Goal: Communication & Community: Answer question/provide support

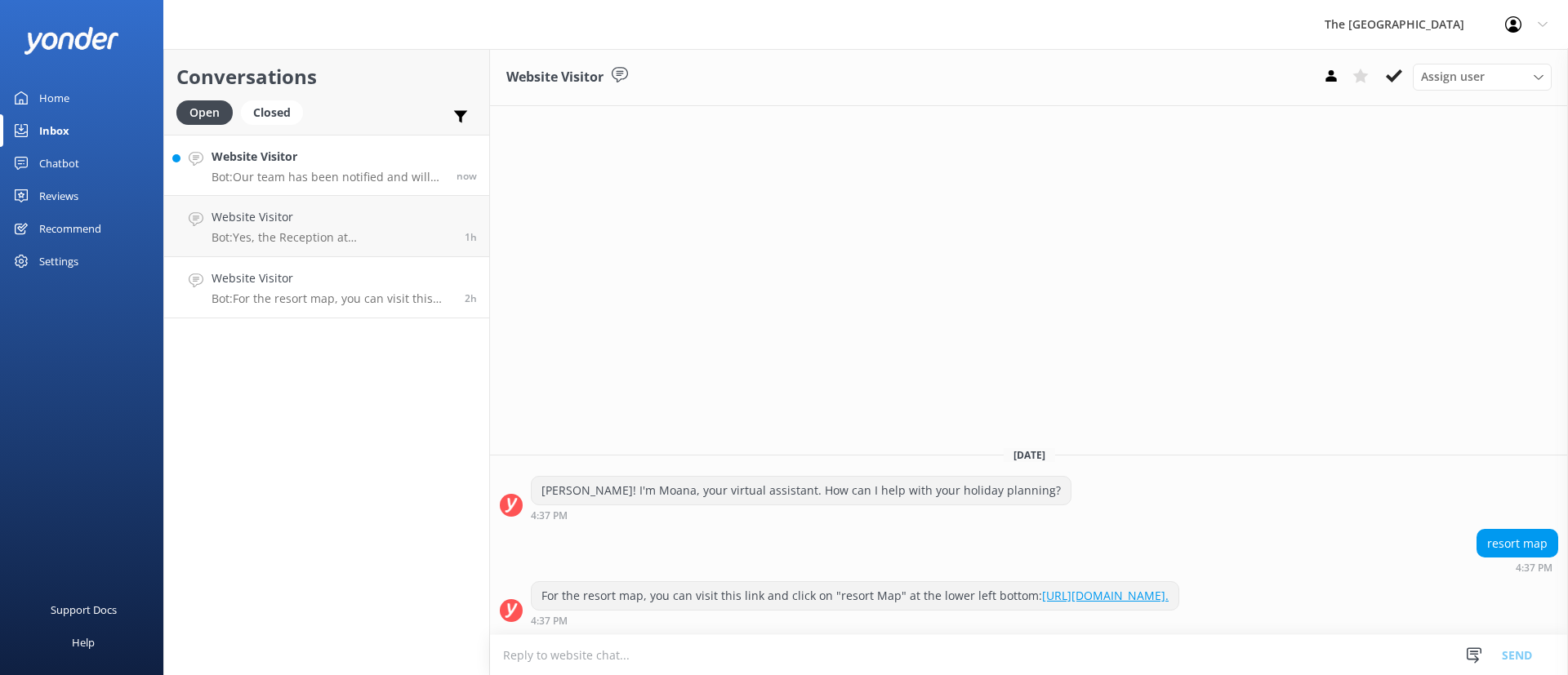
click at [348, 164] on h4 "Website Visitor" at bounding box center [328, 157] width 233 height 18
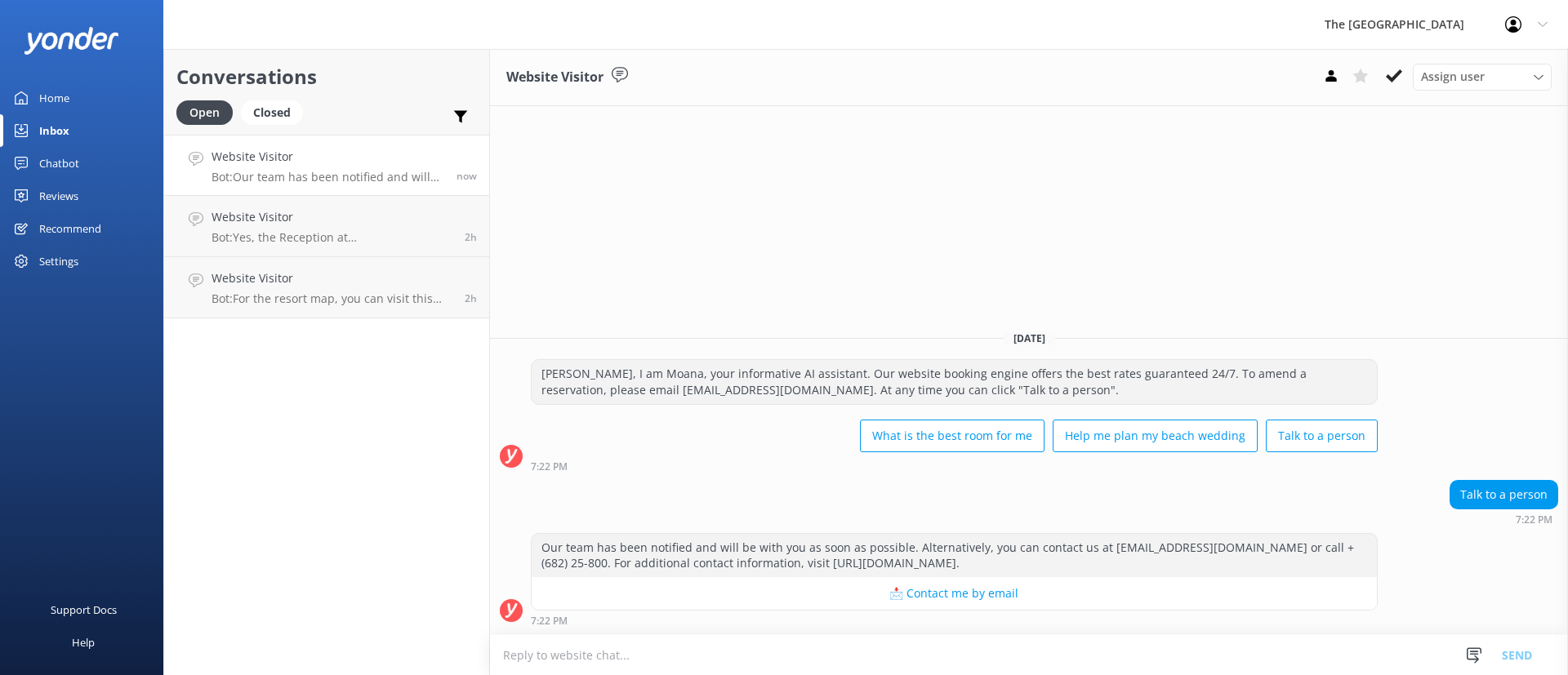
click at [943, 654] on textarea at bounding box center [1029, 655] width 1078 height 40
type textarea "k"
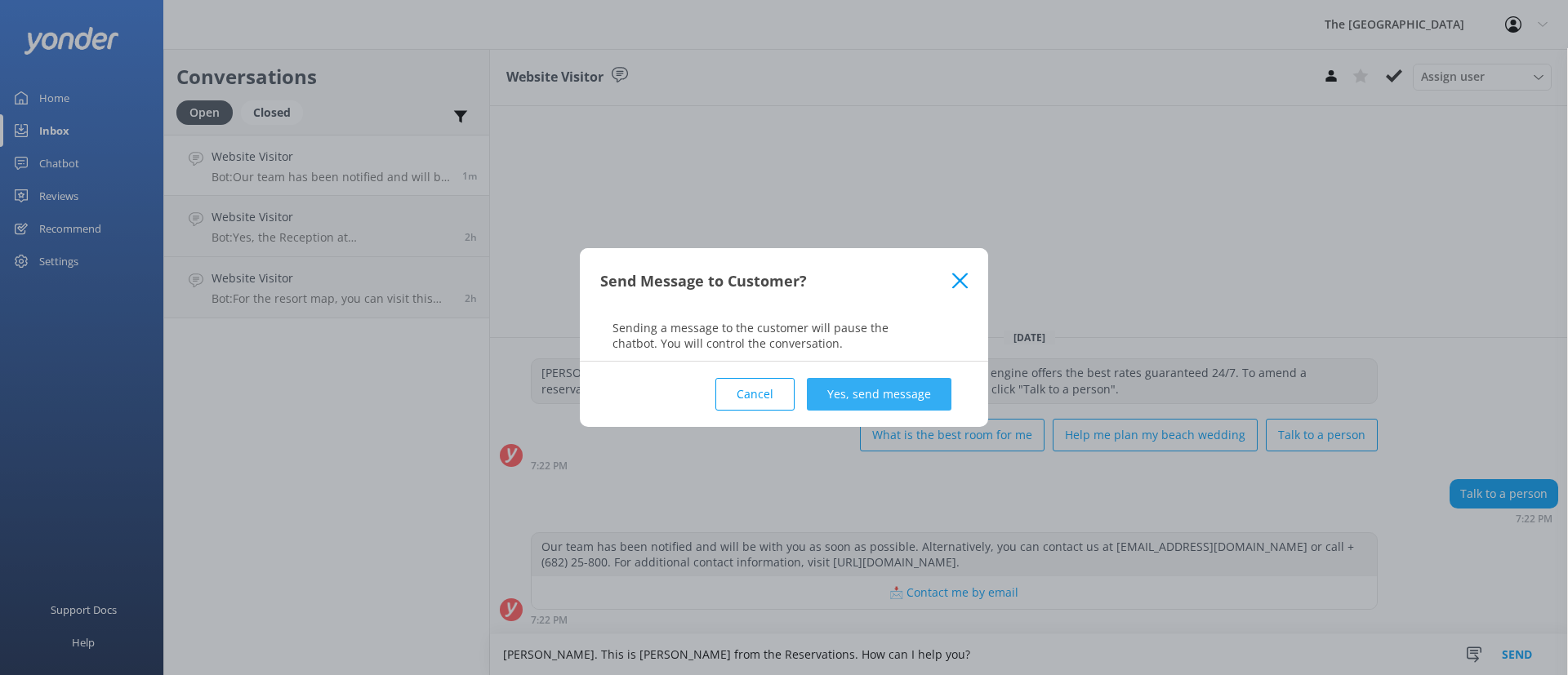
type textarea "[PERSON_NAME]. This is [PERSON_NAME] from the Reservations. How can I help you?"
click at [901, 388] on button "Yes, send message" at bounding box center [879, 394] width 144 height 32
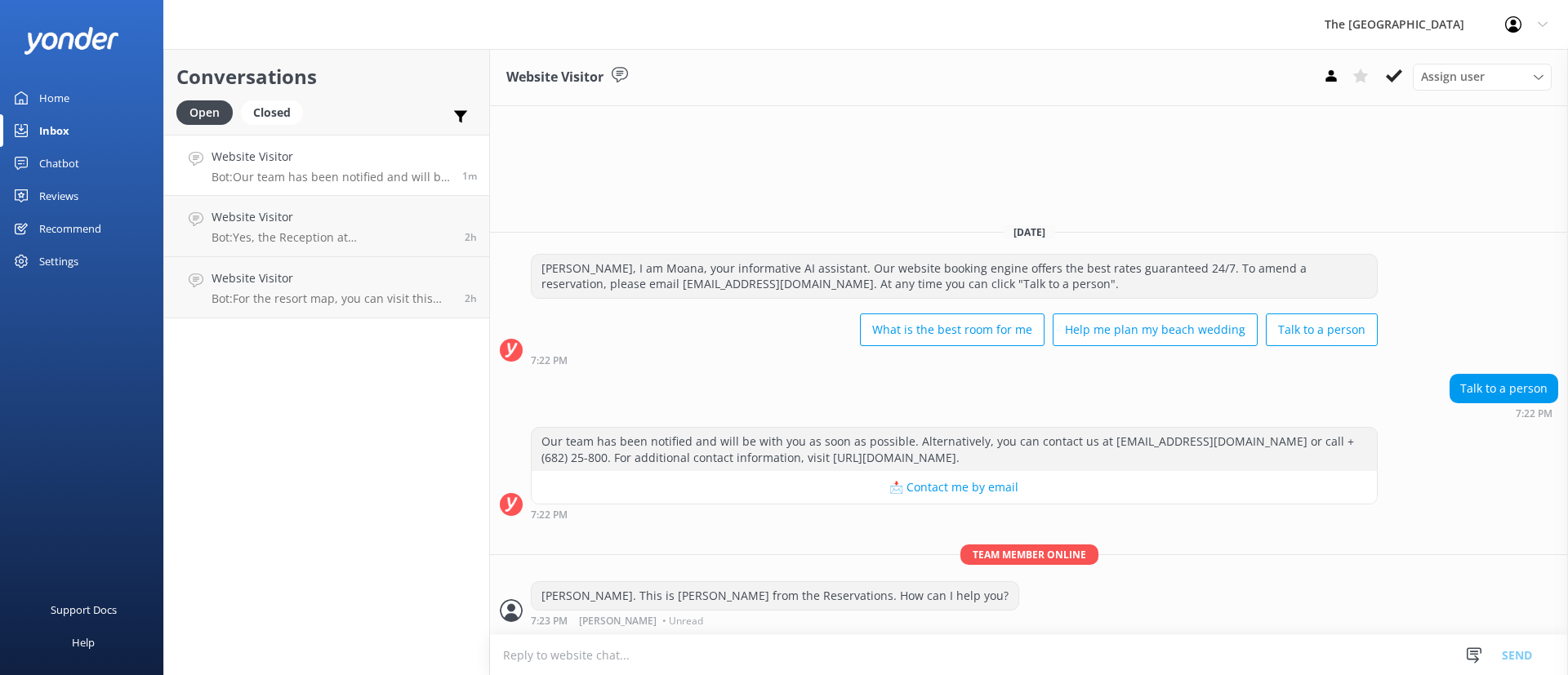
click at [805, 526] on div "Our team has been notified and will be with you as soon as possible. Alternativ…" at bounding box center [1029, 477] width 1078 height 101
